Goal: Task Accomplishment & Management: Manage account settings

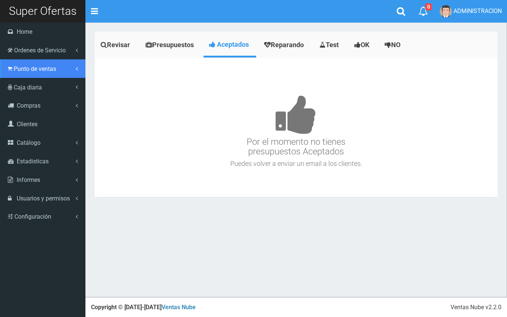
click at [17, 67] on span "Punto de ventas" at bounding box center [35, 68] width 42 height 7
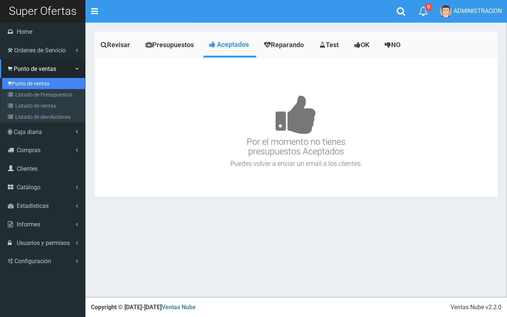
click at [28, 83] on link "Punto de ventas" at bounding box center [43, 83] width 83 height 11
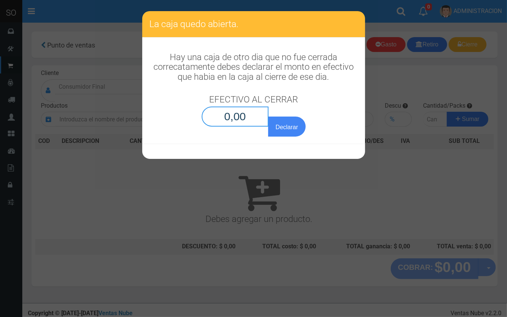
click at [253, 119] on input "0,00" at bounding box center [235, 117] width 67 height 20
type input "0,01"
click at [268, 117] on button "Declarar" at bounding box center [286, 127] width 37 height 20
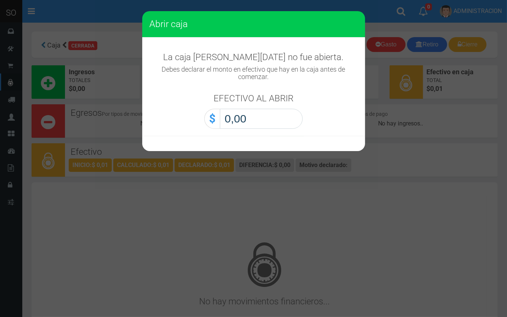
click at [288, 127] on input "0,00" at bounding box center [261, 119] width 83 height 20
type input "0,01"
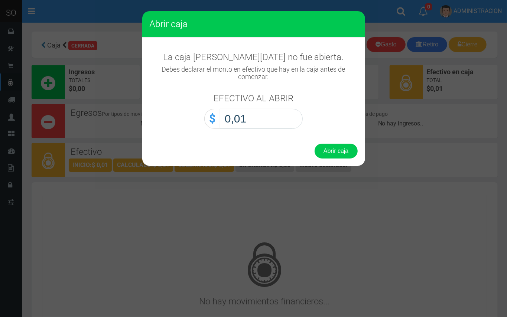
click at [315, 144] on button "Abrir caja" at bounding box center [336, 151] width 43 height 15
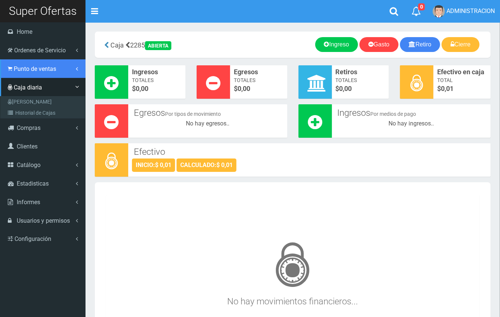
click at [21, 69] on span "Punto de ventas" at bounding box center [35, 68] width 42 height 7
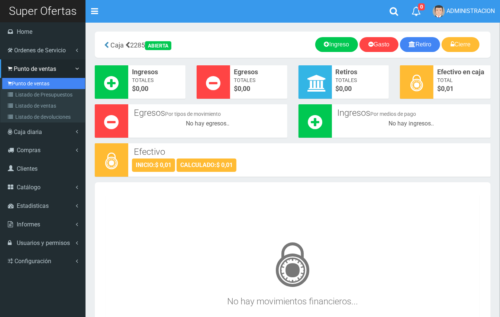
click at [30, 84] on link "Punto de ventas" at bounding box center [43, 83] width 83 height 11
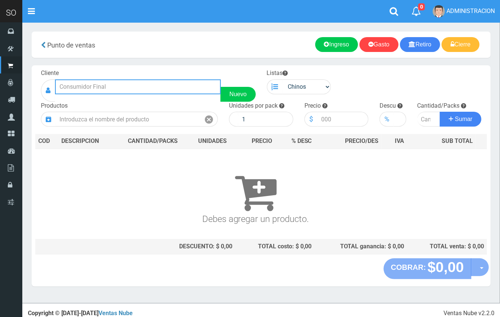
drag, startPoint x: 0, startPoint y: 0, endPoint x: 106, endPoint y: 87, distance: 137.4
click at [106, 87] on input "text" at bounding box center [138, 87] width 166 height 15
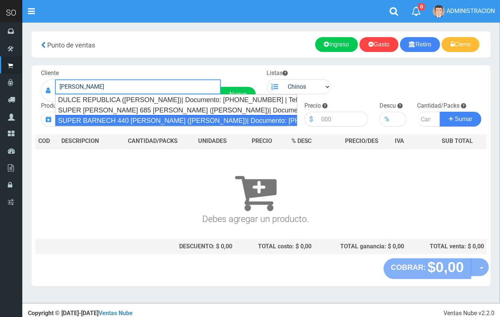
click at [109, 121] on div "SUPER BARNECH 440 MIRIAM (LUJAN)| Documento: 254587855 | Teléfono:" at bounding box center [176, 120] width 242 height 11
type input "SUPER BARNECH 440 MIRIAM (LUJAN)| Documento: 254587855 | Teléfono:"
select select
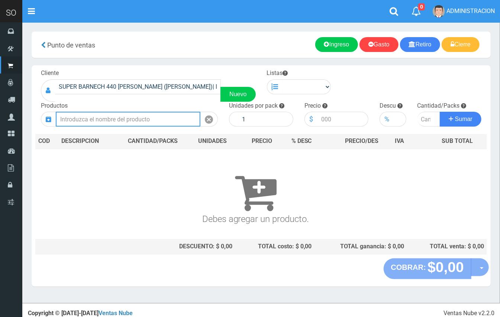
click at [121, 120] on input "text" at bounding box center [128, 119] width 145 height 15
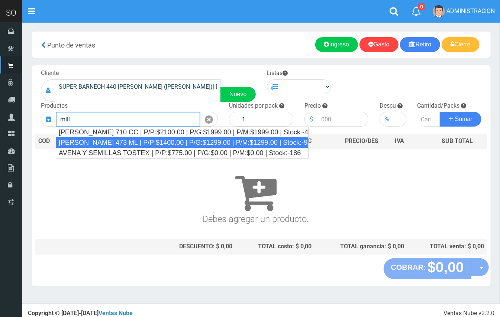
click at [127, 140] on div "MILLER LATA 473 ML | P/P:$1400.00 | P/G:$1299.00 | P/M:$1299.00 | Stock:-94" at bounding box center [182, 142] width 253 height 11
type input "MILLER LATA 473 ML | P/P:$1400.00 | P/G:$1299.00 | P/M:$1299.00 | Stock:-94"
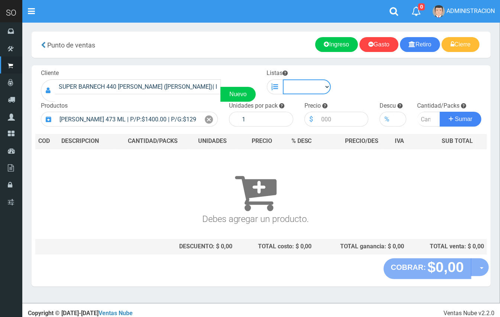
click at [326, 88] on select "Chinos . ." at bounding box center [307, 87] width 48 height 15
select select "1"
click at [283, 80] on select "Chinos . ." at bounding box center [307, 87] width 48 height 15
click at [207, 117] on icon at bounding box center [209, 119] width 8 height 11
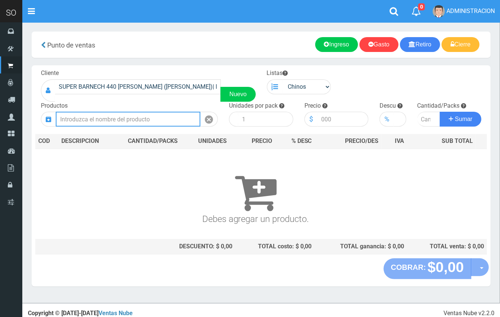
click at [157, 118] on input "text" at bounding box center [128, 119] width 145 height 15
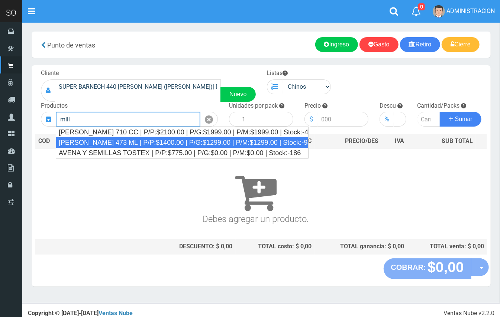
click at [179, 139] on div "MILLER LATA 473 ML | P/P:$1400.00 | P/G:$1299.00 | P/M:$1299.00 | Stock:-94" at bounding box center [182, 142] width 253 height 11
type input "MILLER LATA 473 ML | P/P:$1400.00 | P/G:$1299.00 | P/M:$1299.00 | Stock:-94"
type input "24"
type input "1400.00"
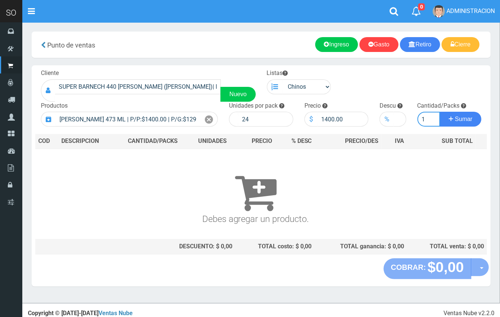
type input "1"
click at [440, 112] on button "Sumar" at bounding box center [461, 119] width 42 height 15
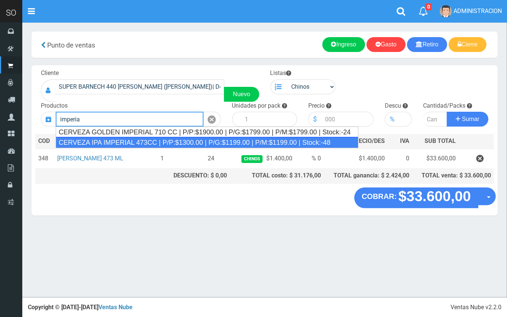
click at [156, 140] on div "CERVEZA IPA IMPERIAL 473CC | P/P:$1300.00 | P/G:$1199.00 | P/M:$1199.00 | Stock…" at bounding box center [207, 142] width 303 height 11
type input "CERVEZA IPA IMPERIAL 473CC | P/P:$1300.00 | P/G:$1199.00 | P/M:$1199.00 | Stock…"
type input "24"
type input "1300.00"
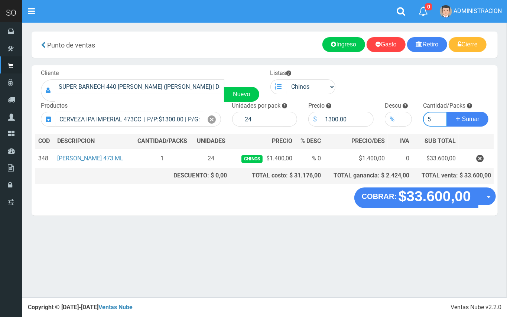
type input "5"
click at [447, 112] on button "Sumar" at bounding box center [468, 119] width 42 height 15
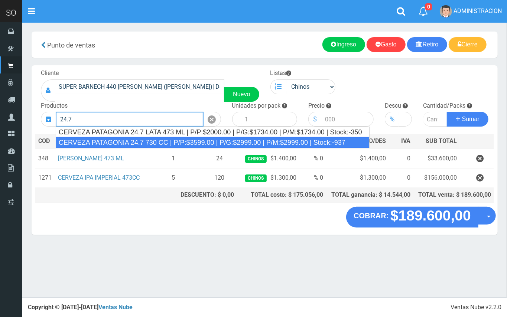
click at [120, 141] on div "CERVEZA PATAGONIA 24.7 730 CC | P/P:$3599.00 | P/G:$2999.00 | P/M:$2999.00 | St…" at bounding box center [213, 142] width 314 height 11
type input "CERVEZA PATAGONIA 24.7 730 CC | P/P:$3599.00 | P/G:$2999.00 | P/M:$2999.00 | St…"
type input "6"
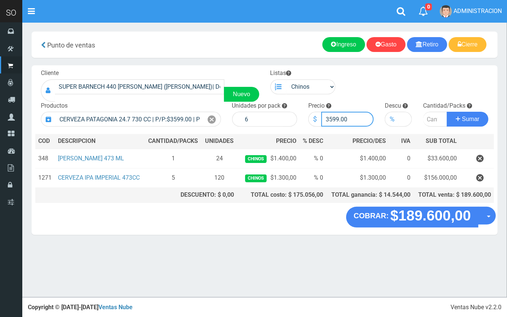
drag, startPoint x: 338, startPoint y: 118, endPoint x: 329, endPoint y: 116, distance: 8.7
click at [329, 116] on input "3599.00" at bounding box center [348, 119] width 52 height 15
type input "3000.00"
click at [430, 117] on input "number" at bounding box center [435, 119] width 24 height 15
type input "3"
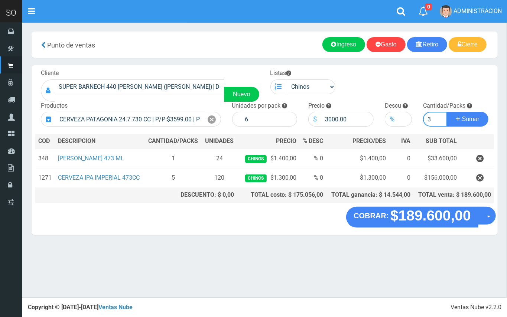
click at [447, 112] on button "Sumar" at bounding box center [468, 119] width 42 height 15
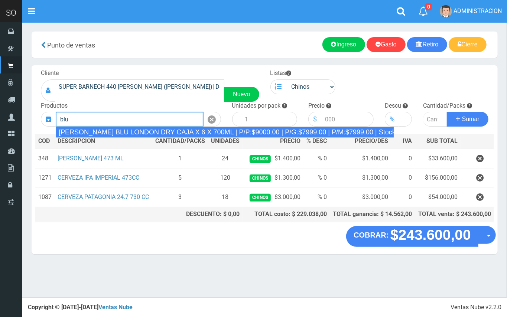
click at [151, 129] on div "GIN SPIRITO BLU LONDON DRY CAJA X 6 X 700ML | P/P:$9000.00 | P/G:$7999.00 | P/M…" at bounding box center [225, 132] width 339 height 11
type input "GIN SPIRITO BLU LONDON DRY CAJA X 6 X 700ML | P/P:$9000.00 | P/G:$7999.00 | P/M…"
type input "12"
type input "9000.00"
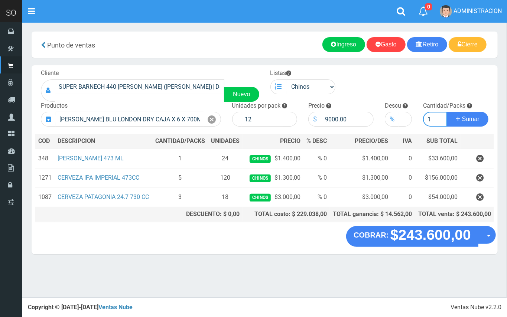
type input "1"
click at [447, 112] on button "Sumar" at bounding box center [468, 119] width 42 height 15
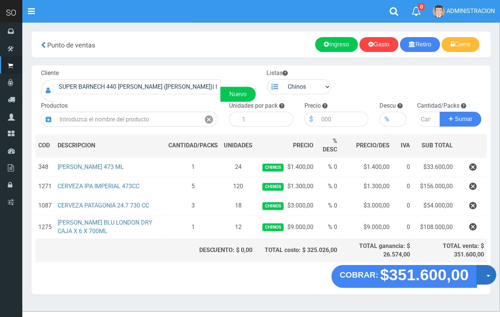
drag, startPoint x: 483, startPoint y: 277, endPoint x: 483, endPoint y: 285, distance: 7.8
click at [483, 277] on button "Opciones" at bounding box center [487, 276] width 20 height 20
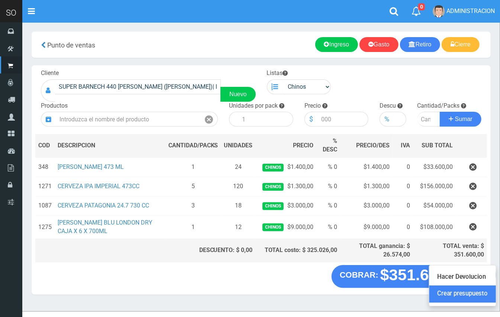
click at [476, 293] on link "Crear presupuesto" at bounding box center [462, 294] width 67 height 17
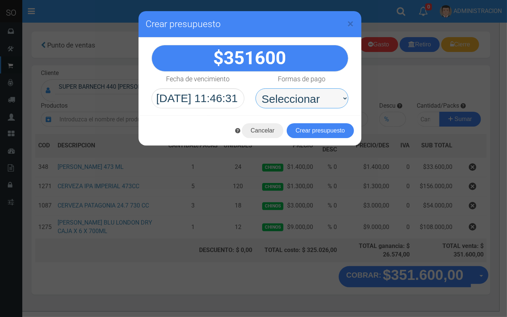
drag, startPoint x: 322, startPoint y: 96, endPoint x: 322, endPoint y: 103, distance: 7.1
click at [322, 98] on select "Seleccionar Efectivo Tarjeta de Crédito Depósito Débito" at bounding box center [302, 98] width 93 height 20
select select "Efectivo"
click at [256, 88] on select "Seleccionar Efectivo Tarjeta de Crédito Depósito Débito" at bounding box center [302, 98] width 93 height 20
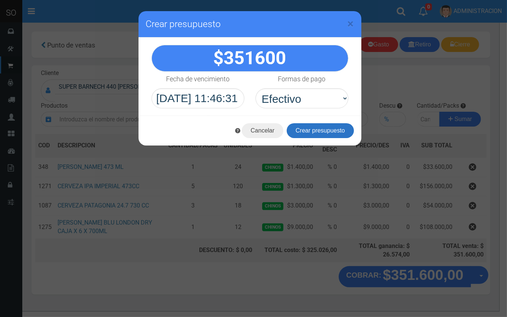
click at [323, 130] on button "Crear presupuesto" at bounding box center [320, 130] width 67 height 15
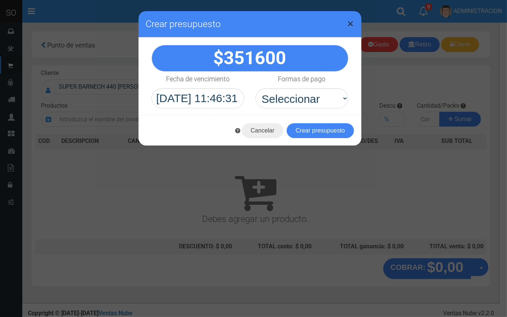
click at [350, 24] on span "×" at bounding box center [351, 24] width 6 height 14
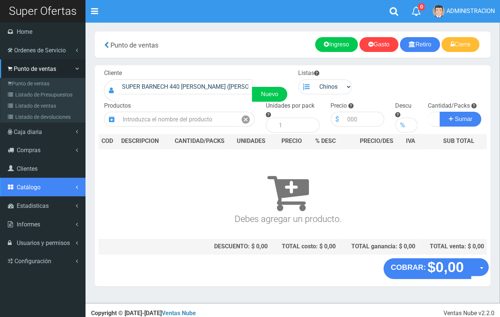
click at [39, 190] on span "Catálogo" at bounding box center [29, 187] width 24 height 7
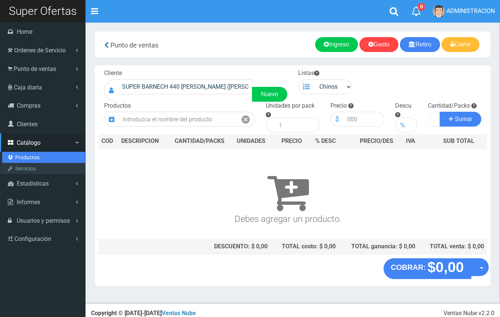
click at [32, 159] on link "Productos" at bounding box center [43, 157] width 83 height 11
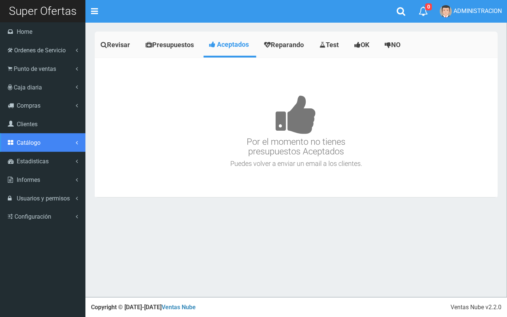
click at [35, 148] on link "Catálogo" at bounding box center [42, 142] width 85 height 19
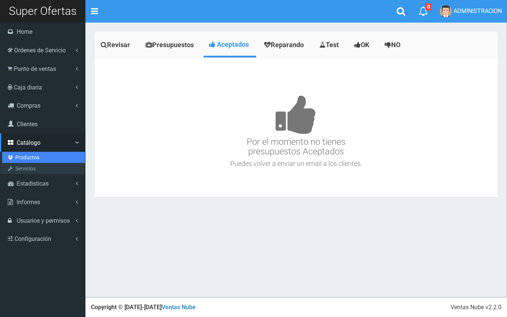
click at [33, 158] on link "Productos" at bounding box center [43, 157] width 83 height 11
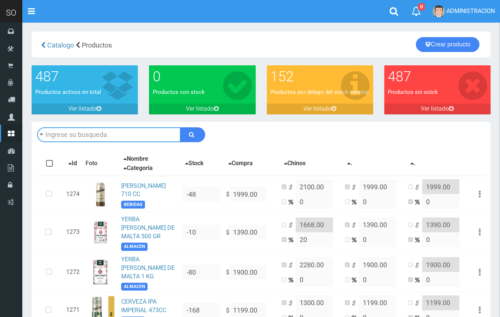
click at [112, 138] on input "text" at bounding box center [108, 135] width 143 height 15
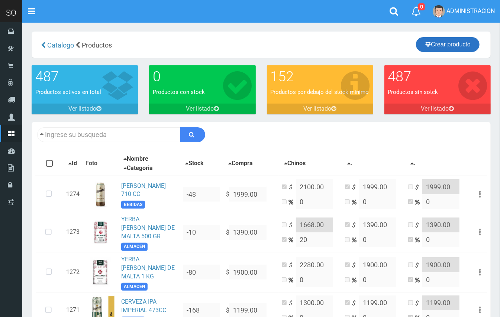
click at [427, 43] on icon at bounding box center [428, 44] width 6 height 10
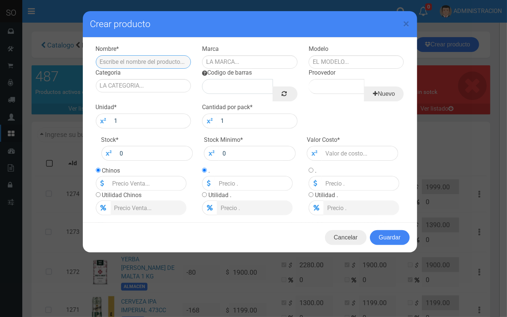
click at [169, 65] on input "text" at bounding box center [144, 61] width 96 height 13
paste input "ChatGPT Plus GIN SPIRITO BLU LONDON DRY CAJA X 6 X 700ML"
click at [164, 64] on input "ChatGPT Plus GIN SPIRITO BLU LONDON DRY CAJA X 6 X 700ML" at bounding box center [144, 61] width 96 height 13
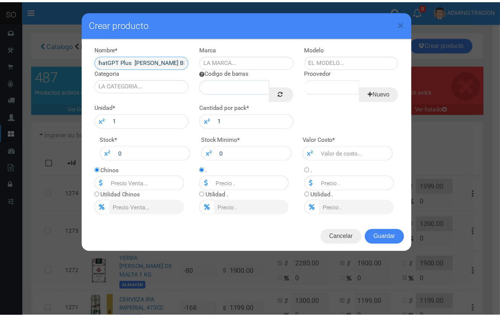
scroll to position [0, 0]
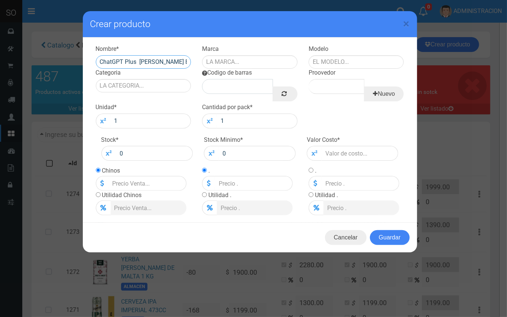
drag, startPoint x: 139, startPoint y: 62, endPoint x: 93, endPoint y: 62, distance: 46.5
click at [93, 62] on div "Nombre * ChatGPT Plus GIN SPIRITO BLU LONDON DRY CAJA X 6 X 700ML" at bounding box center [143, 57] width 107 height 24
type input "GIN [PERSON_NAME] LONDON DRY CAJA X 6 X 700ML"
click at [225, 58] on input "text" at bounding box center [250, 61] width 96 height 13
type input "BLU"
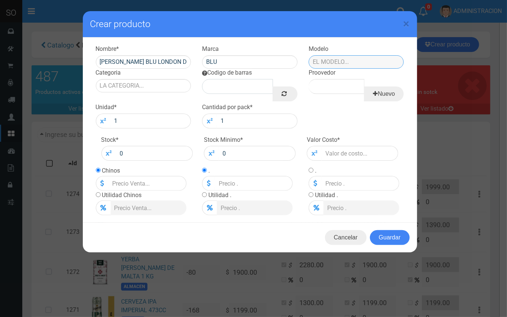
click at [333, 62] on input "text" at bounding box center [357, 61] width 96 height 13
drag, startPoint x: 333, startPoint y: 71, endPoint x: 274, endPoint y: 72, distance: 59.1
click at [333, 72] on div "CAJA" at bounding box center [357, 74] width 96 height 11
type input "CAJA"
click at [138, 85] on input "Categoria" at bounding box center [144, 85] width 96 height 13
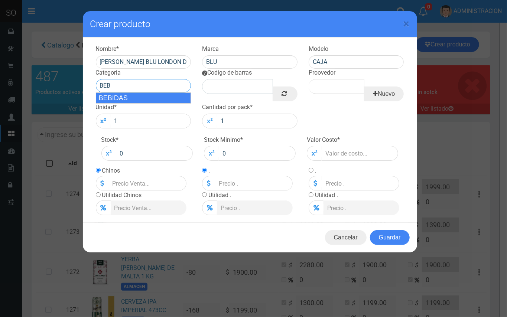
drag, startPoint x: 135, startPoint y: 99, endPoint x: 268, endPoint y: 97, distance: 133.1
click at [135, 100] on div "BEBIDAS" at bounding box center [144, 98] width 96 height 11
type input "BEBIDAS"
click at [277, 97] on link at bounding box center [285, 94] width 25 height 15
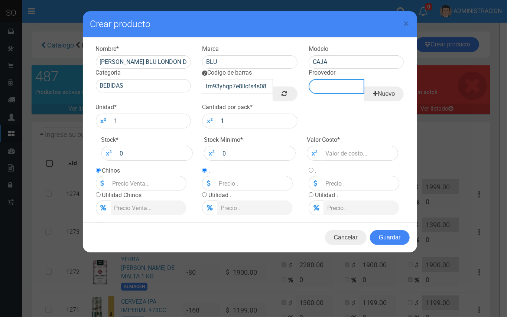
click at [346, 89] on input "Proovedor" at bounding box center [337, 86] width 56 height 15
type input "a"
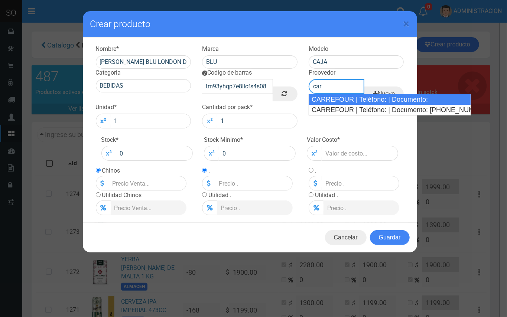
click at [343, 95] on div "CARREFOUR | Teléfono: | Documento:" at bounding box center [390, 99] width 162 height 11
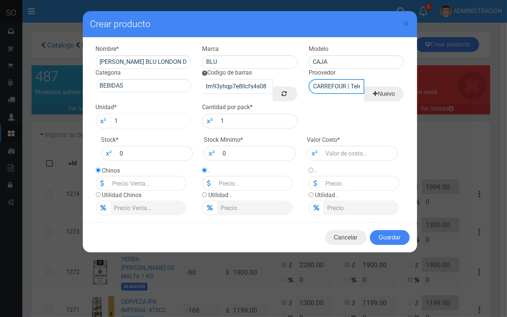
type input "CARREFOUR | Teléfono: | Documento:"
click at [145, 120] on input "1" at bounding box center [151, 121] width 81 height 15
type input "12"
click at [349, 146] on input "number" at bounding box center [360, 153] width 77 height 15
type input "7"
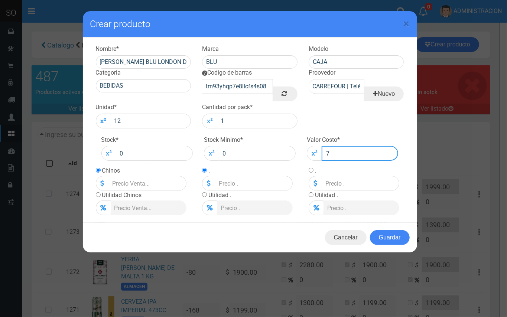
type input "7"
type input "79"
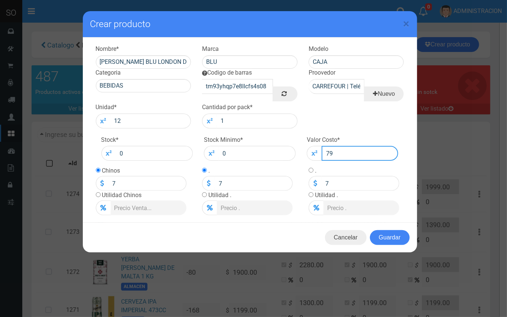
type input "79"
type input "799"
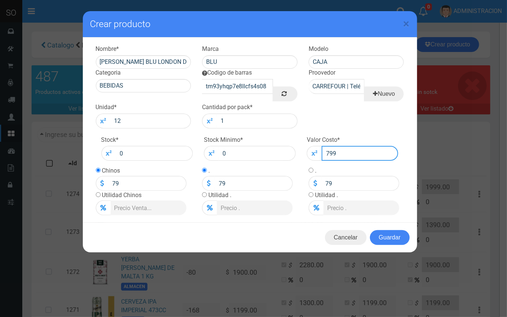
type input "799"
type input "7999"
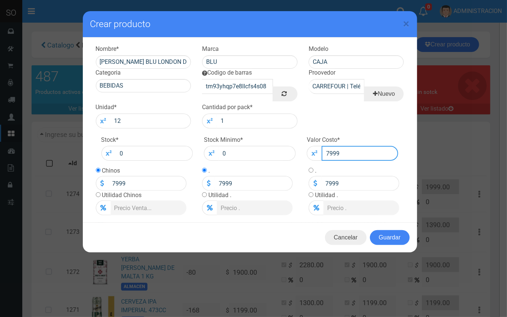
type input "79999"
type input "7999"
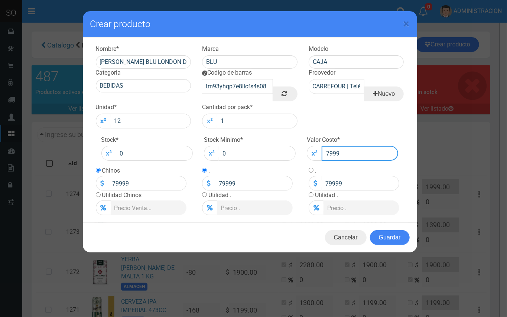
type input "7999"
click at [97, 195] on input "radio" at bounding box center [98, 195] width 5 height 5
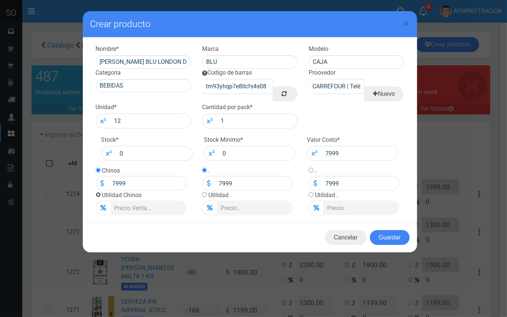
radio input "true"
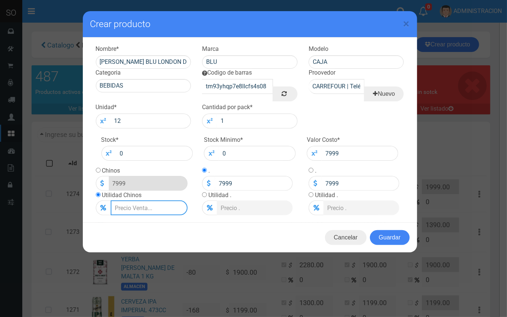
click at [122, 207] on input "Lista de precios" at bounding box center [149, 208] width 77 height 15
type input "2"
type input "8158.98"
type input "20"
type input "9598.8"
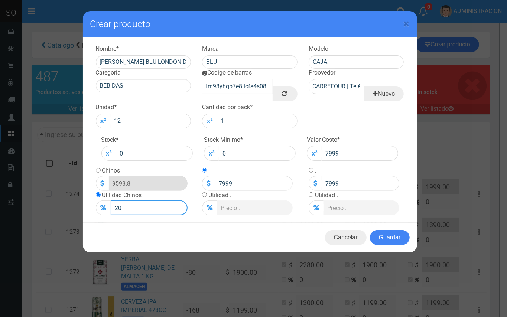
type input "2"
type input "8158.98"
type input "7999"
click at [99, 170] on input "radio" at bounding box center [98, 170] width 5 height 5
radio input "true"
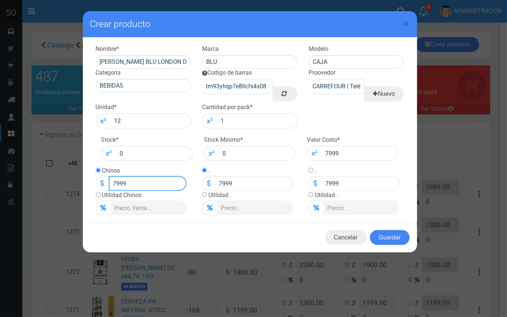
drag, startPoint x: 96, startPoint y: 184, endPoint x: 85, endPoint y: 184, distance: 10.4
click at [85, 184] on div "Nombre * GIN SPIRITO BLU LONDON DRY CAJA X 6 X 700ML Marca BLU Modelo CAJA Cate…" at bounding box center [250, 130] width 335 height 185
type input "9000"
click at [391, 237] on button "Guardar" at bounding box center [390, 237] width 40 height 15
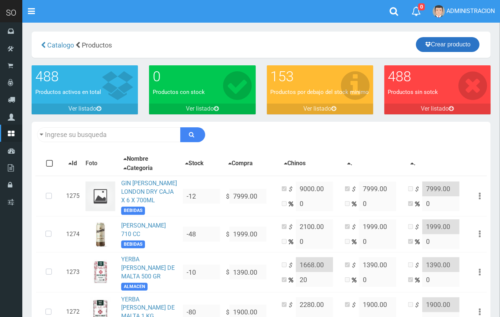
click at [425, 43] on icon at bounding box center [428, 44] width 6 height 10
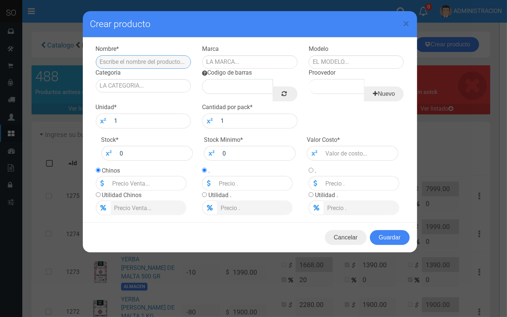
click at [144, 59] on input "text" at bounding box center [144, 61] width 96 height 13
type input "ce"
click at [408, 20] on span "×" at bounding box center [407, 24] width 6 height 14
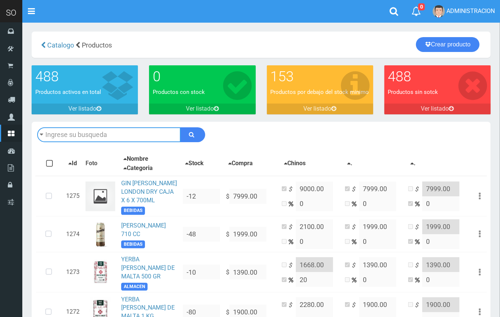
click at [75, 131] on input "text" at bounding box center [108, 135] width 143 height 15
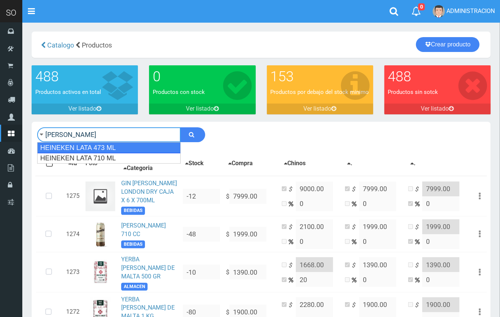
drag, startPoint x: 97, startPoint y: 143, endPoint x: 155, endPoint y: 139, distance: 58.9
click at [100, 143] on div "HEINEKEN LATA 473 ML" at bounding box center [108, 147] width 143 height 11
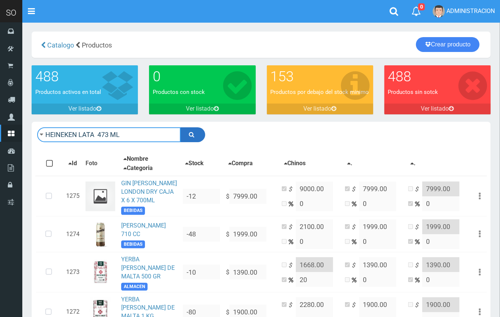
type input "HEINEKEN LATA 473 ML"
click at [181, 136] on button "submit" at bounding box center [192, 135] width 25 height 15
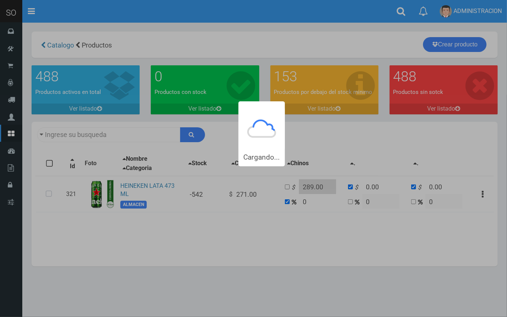
type input "HEINEKEN LATA++473+ML"
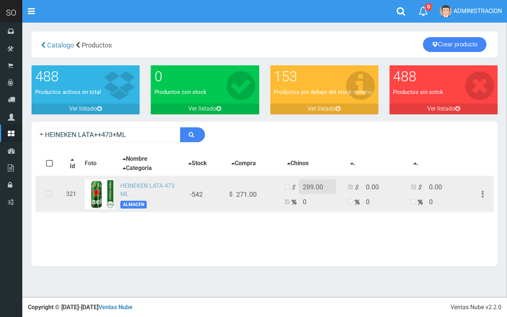
click at [144, 187] on link "HEINEKEN LATA 473 ML" at bounding box center [147, 191] width 54 height 16
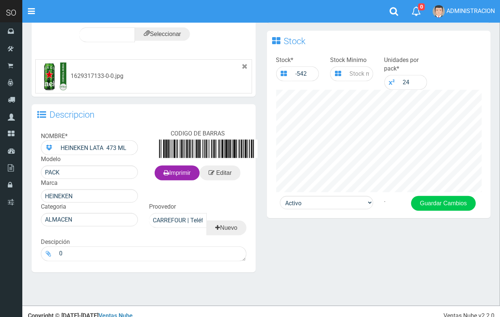
scroll to position [237, 0]
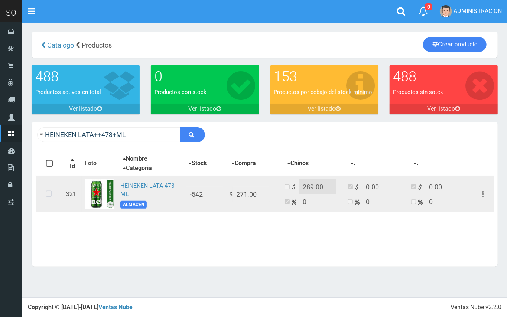
click at [51, 191] on icon at bounding box center [49, 194] width 20 height 25
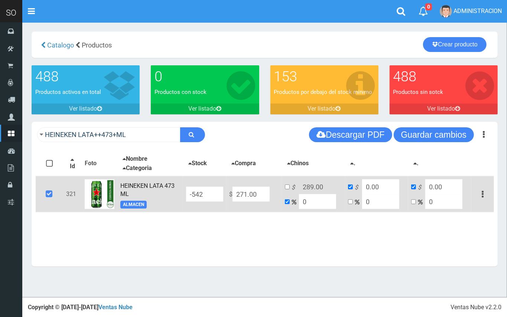
drag, startPoint x: 203, startPoint y: 183, endPoint x: 207, endPoint y: 179, distance: 5.8
click at [204, 181] on tr "321 HEINEKEN LATA 473 ML ALMACEN -542 $ 271.00 $ 289.00 0 $ 0.00 0 $ 0.00 0 Edi…" at bounding box center [265, 194] width 459 height 36
type input "NaN"
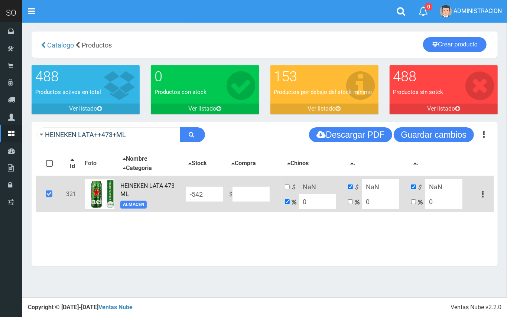
type input "1"
type input "16"
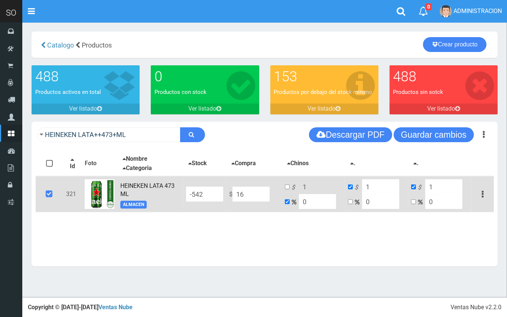
type input "16"
type input "160"
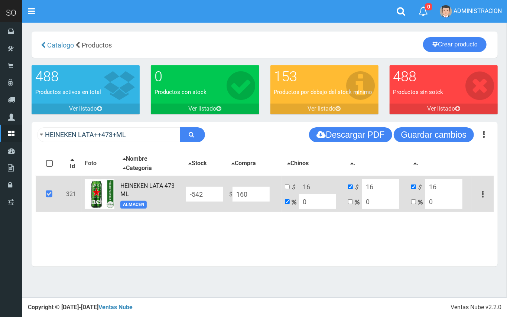
type input "160"
type input "1600"
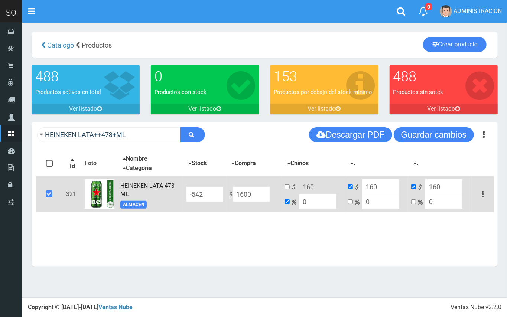
type input "1600"
type input "1600.00"
drag, startPoint x: 286, startPoint y: 186, endPoint x: 293, endPoint y: 186, distance: 6.7
click at [287, 186] on input "checkbox" at bounding box center [287, 187] width 5 height 5
checkbox input "true"
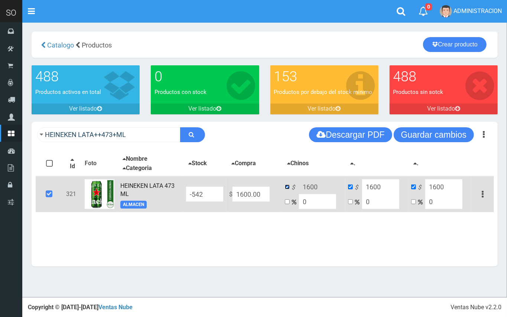
checkbox input "false"
drag, startPoint x: 314, startPoint y: 186, endPoint x: 307, endPoint y: 184, distance: 7.6
click at [307, 184] on input "1600" at bounding box center [317, 187] width 37 height 15
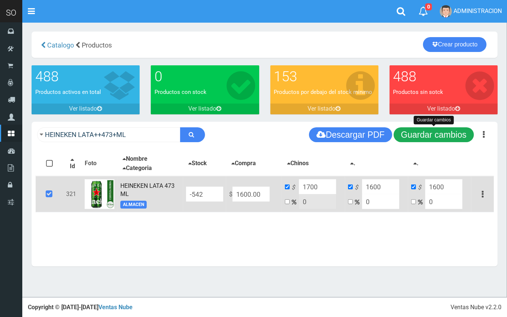
type input "1700"
click at [408, 130] on button "Guardar cambios" at bounding box center [434, 135] width 80 height 15
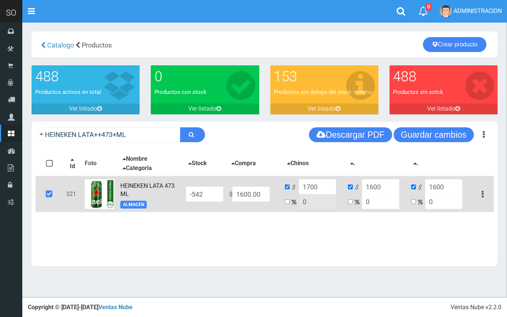
drag, startPoint x: 253, startPoint y: 192, endPoint x: 241, endPoint y: 192, distance: 11.5
click at [241, 192] on input "1600.00" at bounding box center [251, 194] width 37 height 15
type input "15"
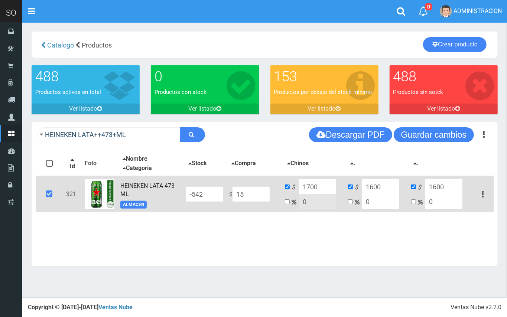
type input "15"
type input "159"
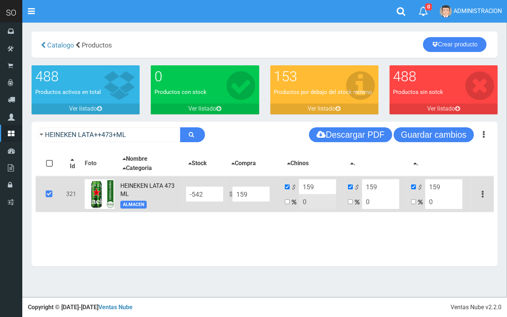
type input "1599"
type input "1599.00"
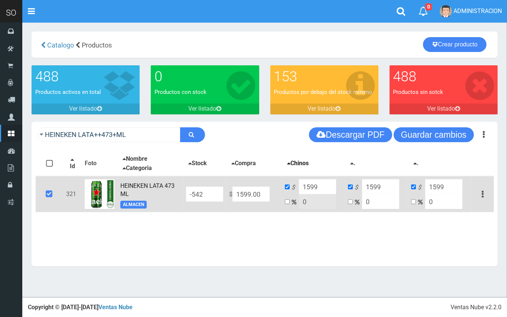
drag, startPoint x: 313, startPoint y: 187, endPoint x: 304, endPoint y: 167, distance: 21.8
click at [303, 172] on table "Con stock Sin Stock Stock Minimo Todos Ninguno Id Foto Nombre Stock ." at bounding box center [264, 182] width 459 height 61
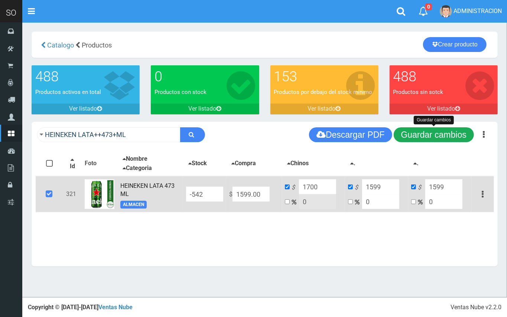
type input "1700"
click at [450, 135] on button "Guardar cambios" at bounding box center [434, 135] width 80 height 15
click at [419, 131] on button "Guardar cambios" at bounding box center [434, 135] width 80 height 15
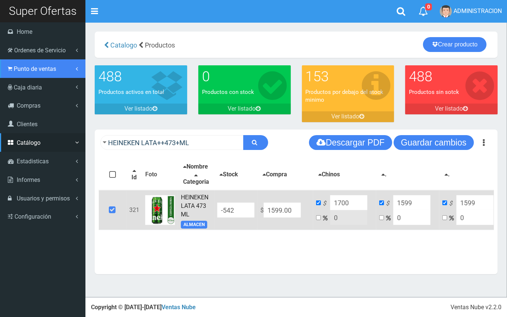
click at [29, 72] on span "Punto de ventas" at bounding box center [35, 68] width 42 height 7
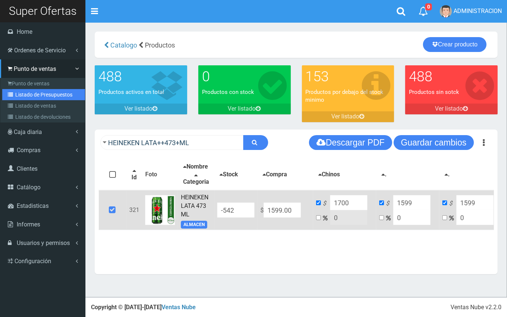
click at [38, 92] on link "Listado de Presupuestos" at bounding box center [43, 94] width 83 height 11
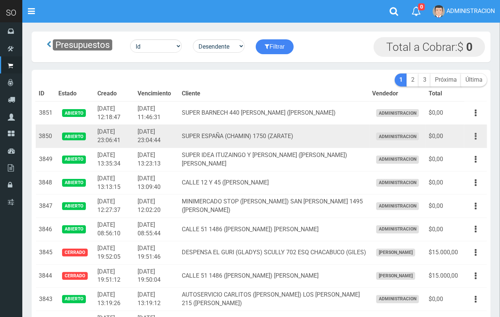
drag, startPoint x: 476, startPoint y: 136, endPoint x: 472, endPoint y: 142, distance: 7.5
click at [476, 136] on icon "button" at bounding box center [476, 136] width 2 height 13
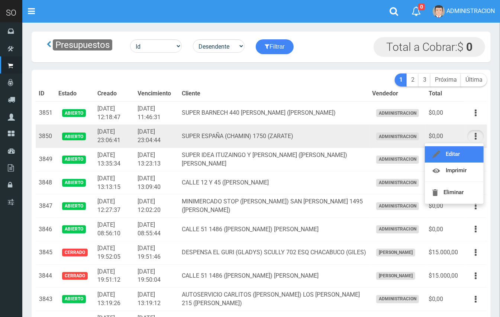
click at [468, 149] on link "Editar" at bounding box center [454, 154] width 59 height 16
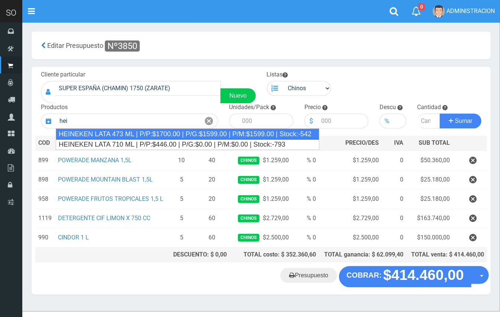
click at [135, 131] on div "HEINEKEN LATA 473 ML | P/P:$1700.00 | P/G:$1599.00 | P/M:$1599.00 | Stock:-542" at bounding box center [188, 134] width 264 height 11
type input "HEINEKEN LATA 473 ML | P/P:$1700.00 | P/G:$1599.00 | P/M:$1599.00 | Stock:-542"
type input "24"
type input "1700.00"
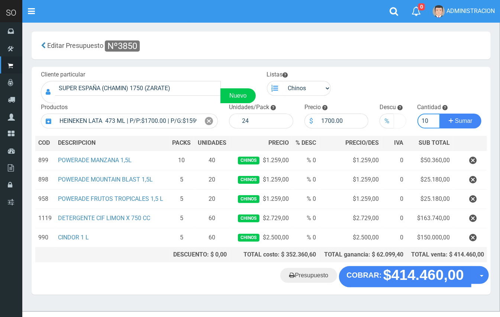
type input "10"
click at [440, 114] on button "Sumar" at bounding box center [461, 121] width 42 height 15
